Goal: Complete application form: Complete application form

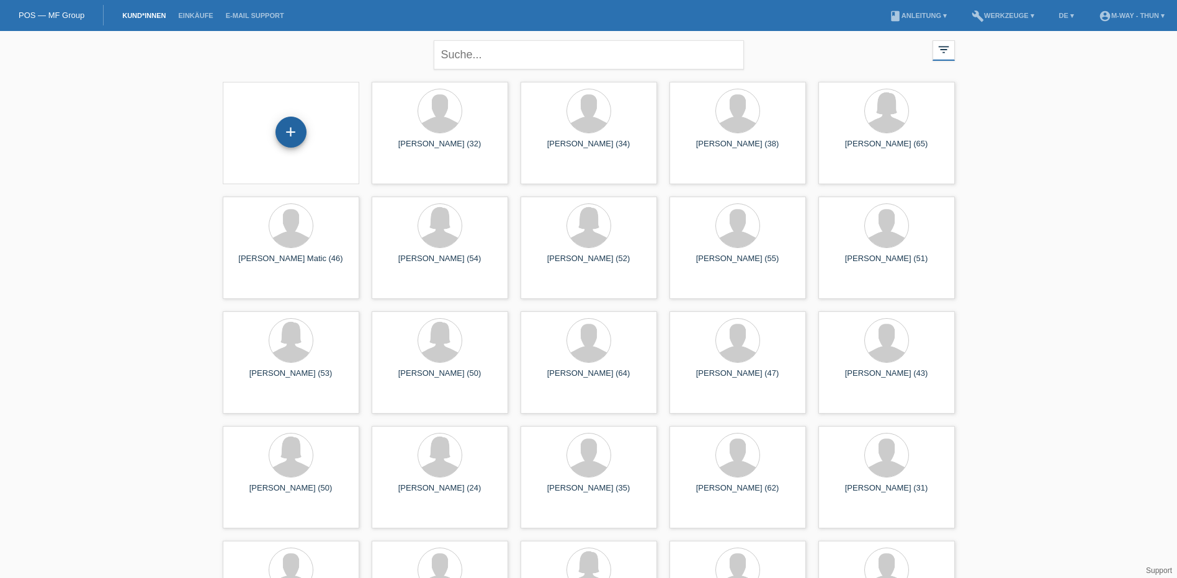
click at [296, 133] on div "+" at bounding box center [290, 132] width 31 height 31
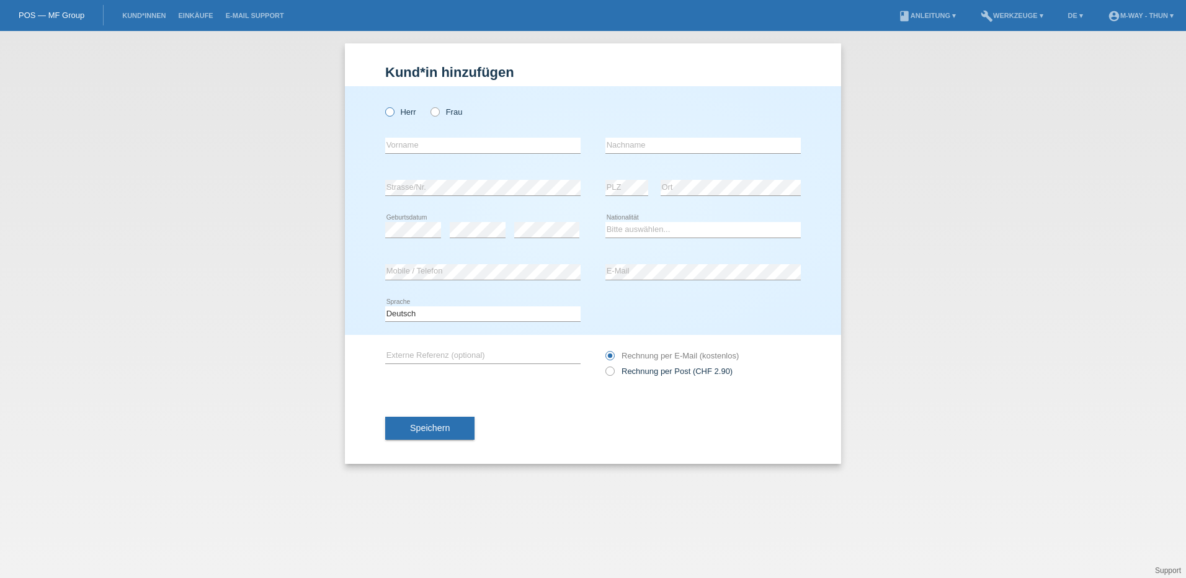
click at [383, 105] on icon at bounding box center [383, 105] width 0 height 0
click at [390, 114] on input "Herr" at bounding box center [389, 111] width 8 height 8
radio input "true"
click at [429, 142] on input "text" at bounding box center [482, 146] width 195 height 16
type input "Flakeron"
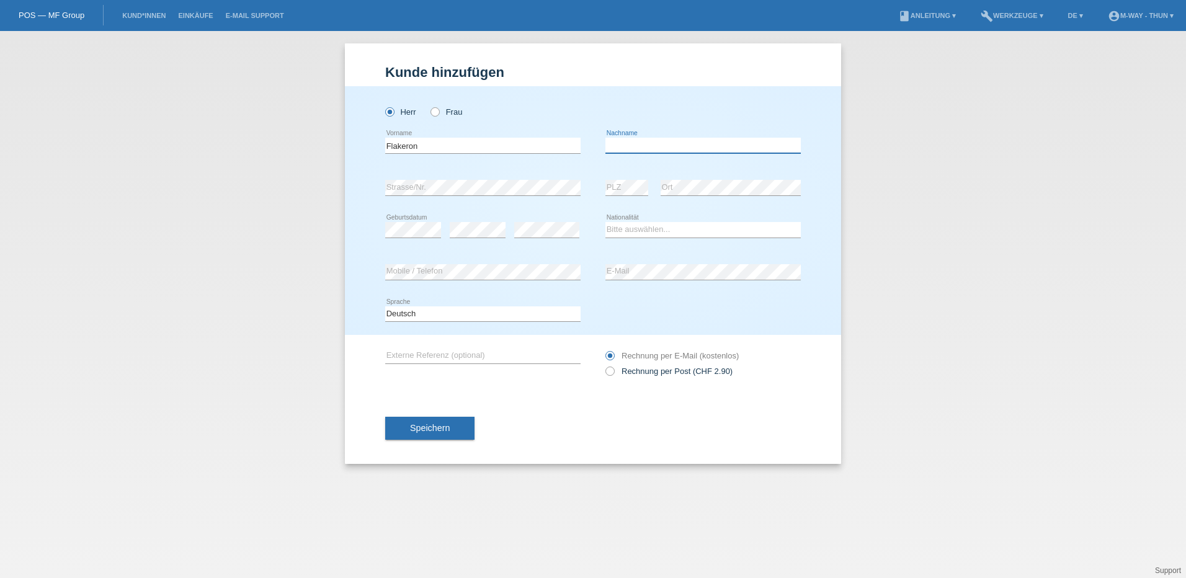
type input "O"
type input "Isaki"
select select "CH"
click at [421, 423] on span "Speichern" at bounding box center [430, 428] width 40 height 10
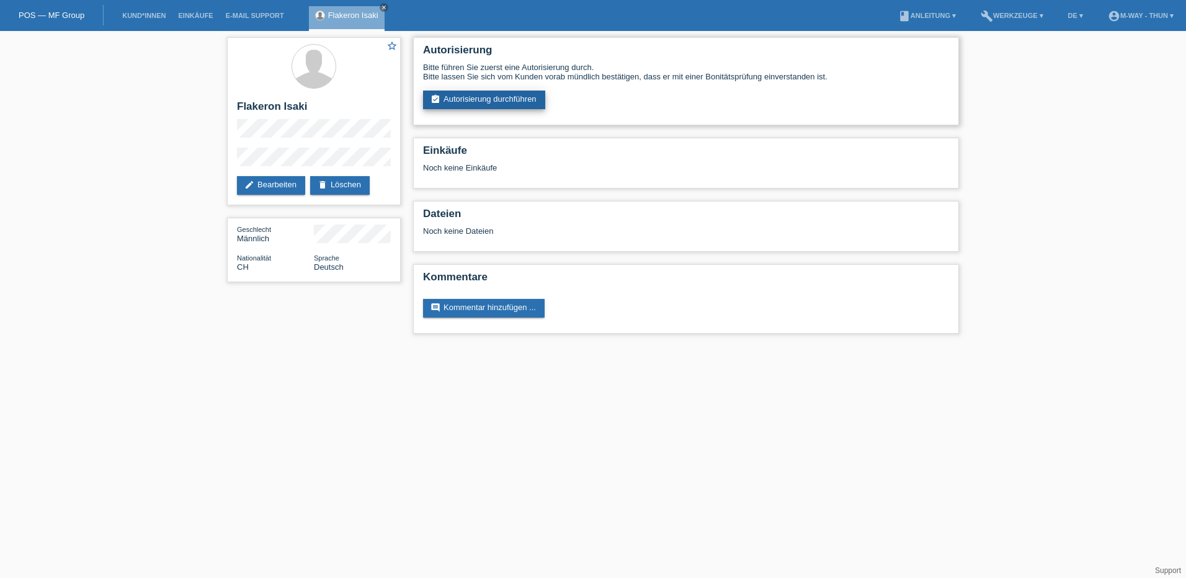
click at [489, 97] on link "assignment_turned_in Autorisierung durchführen" at bounding box center [484, 100] width 122 height 19
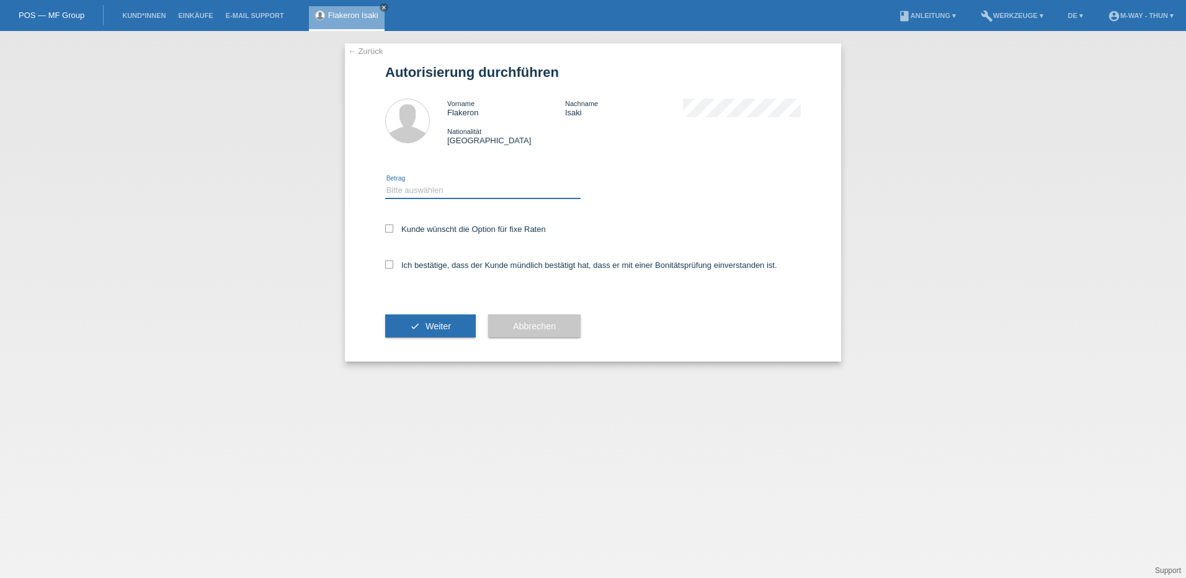
click at [393, 187] on select "Bitte auswählen CHF 1.00 - CHF 499.00 CHF 500.00 - CHF 1'999.00 CHF 2'000.00 - …" at bounding box center [482, 190] width 195 height 15
select select "3"
click at [385, 183] on select "Bitte auswählen CHF 1.00 - CHF 499.00 CHF 500.00 - CHF 1'999.00 CHF 2'000.00 - …" at bounding box center [482, 190] width 195 height 15
click at [390, 229] on icon at bounding box center [389, 229] width 8 height 8
click at [390, 229] on input "Kunde wünscht die Option für fixe Raten" at bounding box center [389, 229] width 8 height 8
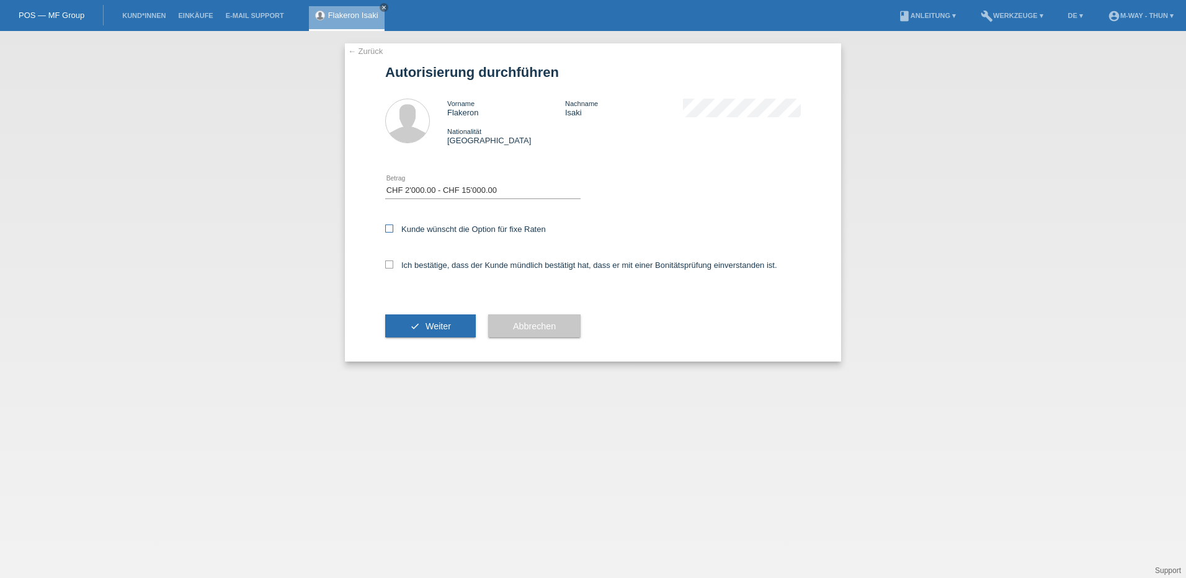
checkbox input "true"
click at [390, 262] on icon at bounding box center [389, 264] width 8 height 8
click at [390, 262] on input "Ich bestätige, dass der Kunde mündlich bestätigt hat, dass er mit einer Bonität…" at bounding box center [389, 264] width 8 height 8
checkbox input "true"
click at [432, 323] on span "Weiter" at bounding box center [437, 326] width 25 height 10
